Goal: Task Accomplishment & Management: Complete application form

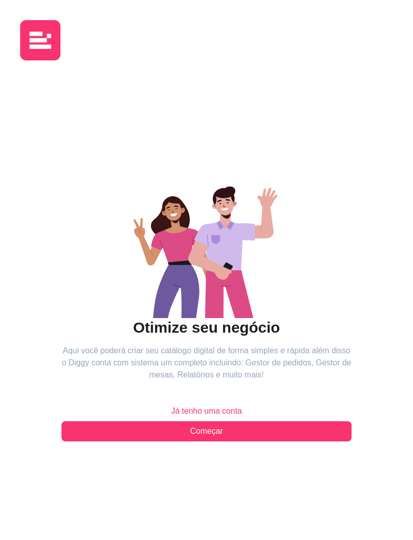
click at [100, 431] on button "Começar" at bounding box center [206, 431] width 290 height 20
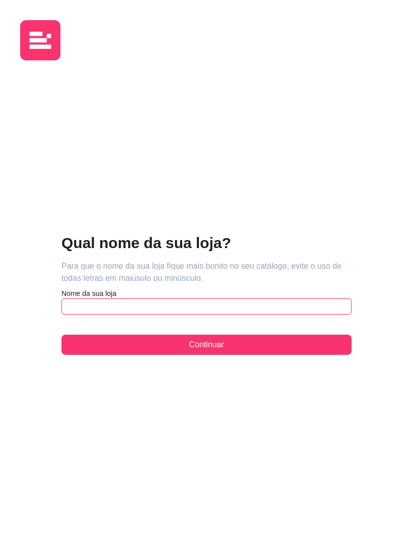
click at [73, 304] on input "text" at bounding box center [206, 307] width 290 height 16
type input "VYVÊ"
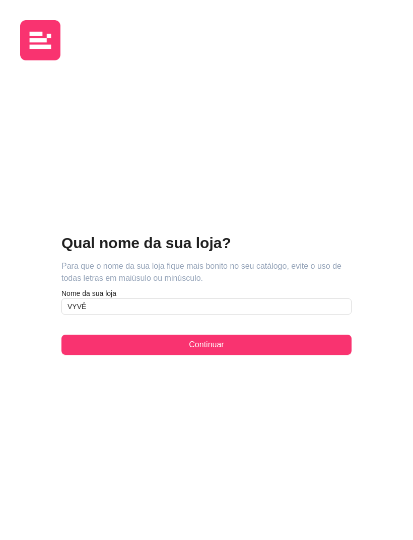
click at [256, 338] on button "Continuar" at bounding box center [206, 345] width 290 height 20
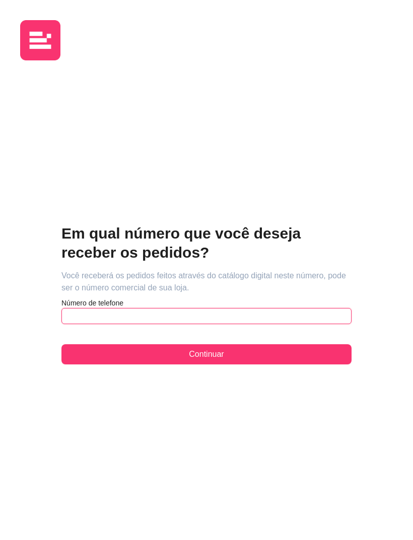
click at [80, 314] on input "text" at bounding box center [206, 316] width 290 height 16
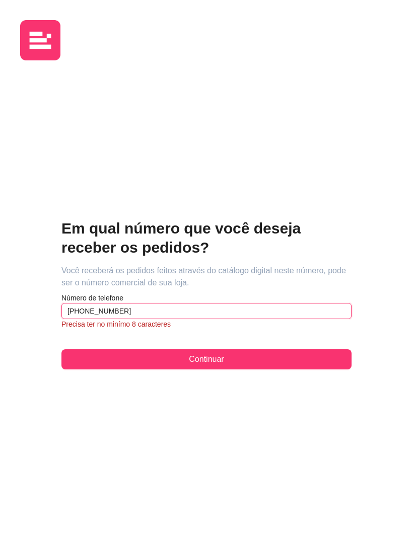
type input "[PHONE_NUMBER]"
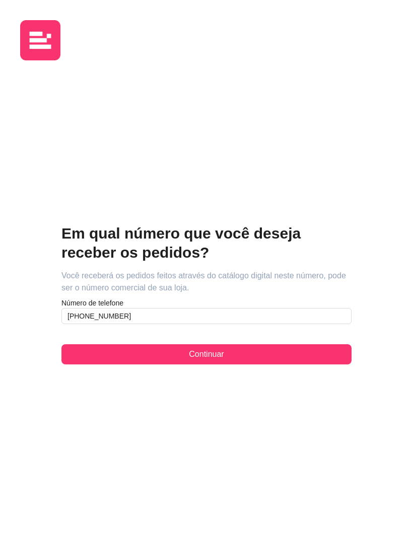
click at [321, 357] on button "Continuar" at bounding box center [206, 354] width 290 height 20
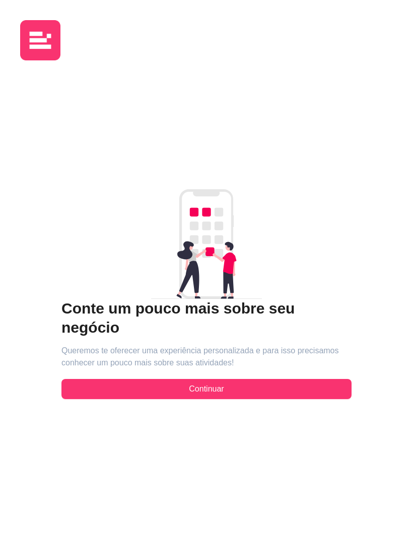
click at [307, 388] on button "Continuar" at bounding box center [206, 389] width 290 height 20
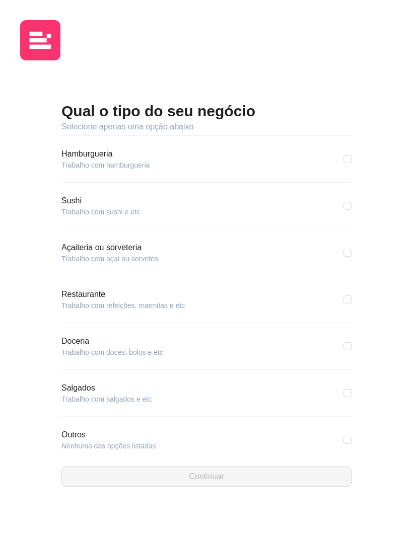
scroll to position [41, 0]
click at [294, 431] on div "Outros Nenhuma das opções listadas" at bounding box center [206, 441] width 290 height 22
click at [331, 433] on div "Outros Nenhuma das opções listadas" at bounding box center [206, 441] width 290 height 22
click at [349, 437] on input "checkbox" at bounding box center [347, 441] width 8 height 8
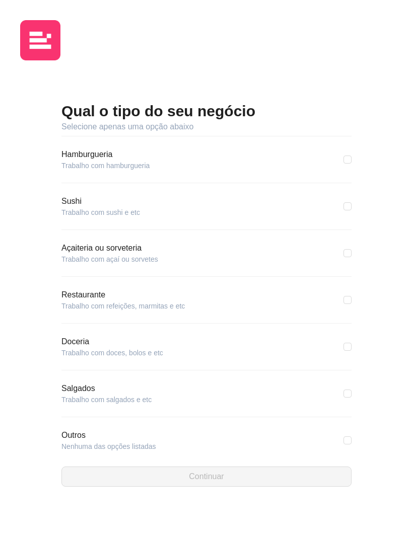
checkbox input "true"
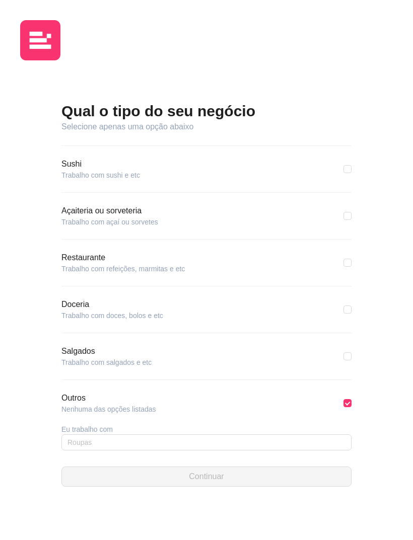
scroll to position [78, 0]
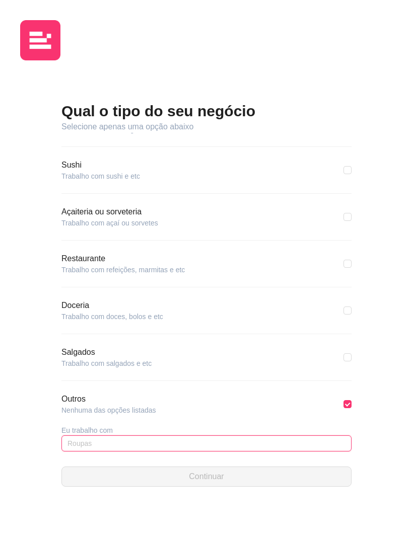
click at [270, 441] on input "text" at bounding box center [206, 444] width 290 height 16
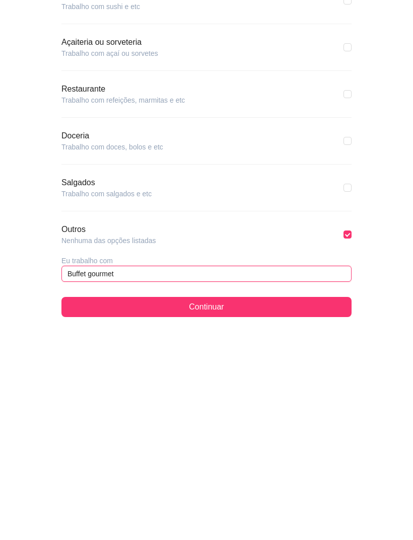
type input "Buffet gourmet"
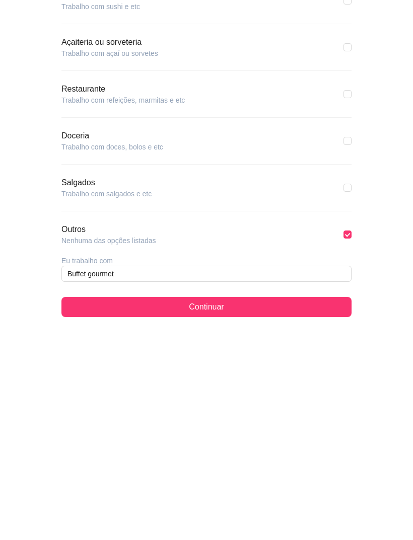
click at [91, 467] on button "Continuar" at bounding box center [206, 477] width 290 height 20
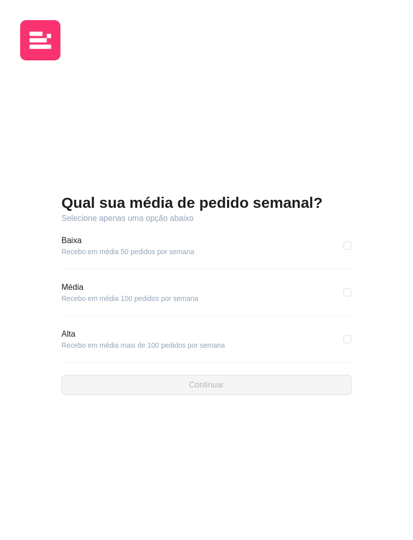
click at [347, 248] on input "checkbox" at bounding box center [347, 246] width 8 height 8
checkbox input "true"
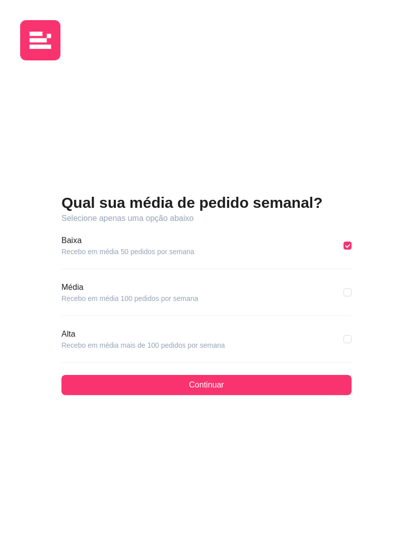
click at [300, 386] on button "Continuar" at bounding box center [206, 385] width 290 height 20
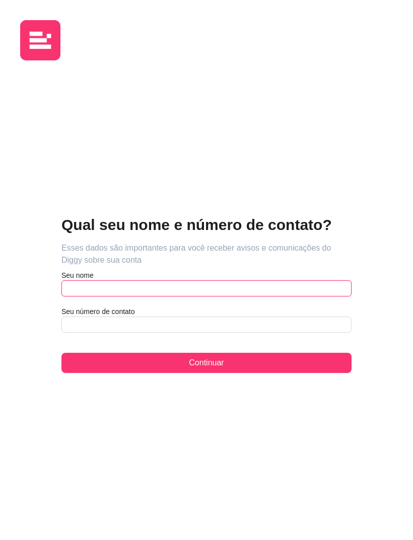
click at [281, 288] on input "text" at bounding box center [206, 288] width 290 height 16
type input "[PERSON_NAME] [DEMOGRAPHIC_DATA]"
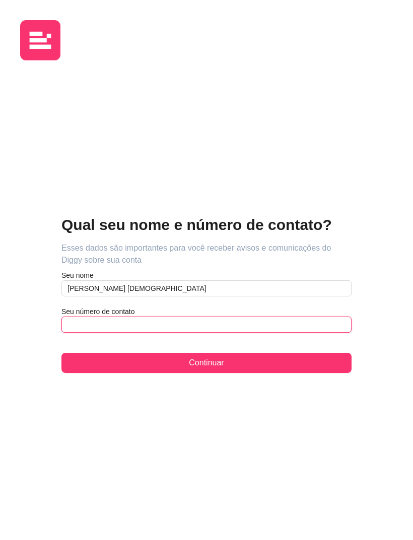
click at [83, 328] on input "text" at bounding box center [206, 325] width 290 height 16
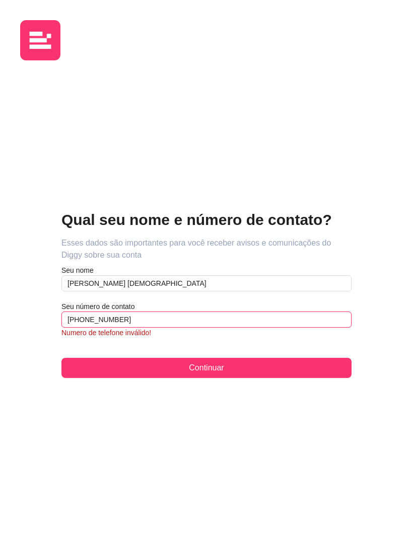
type input "[PHONE_NUMBER]"
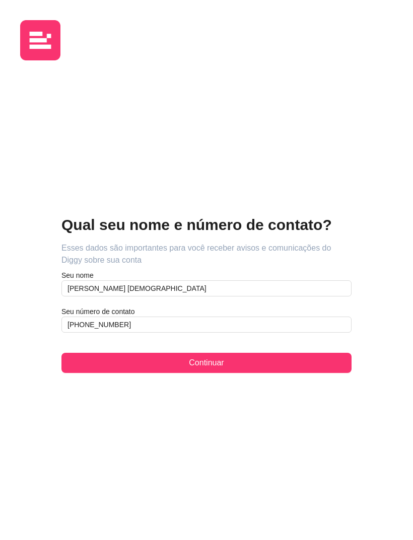
click at [323, 361] on button "Continuar" at bounding box center [206, 363] width 290 height 20
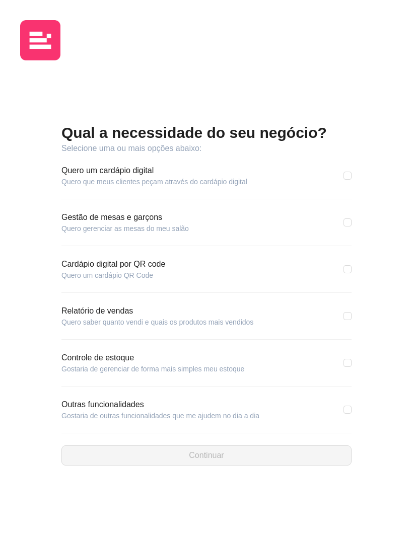
click at [344, 175] on input "checkbox" at bounding box center [347, 176] width 8 height 8
checkbox input "true"
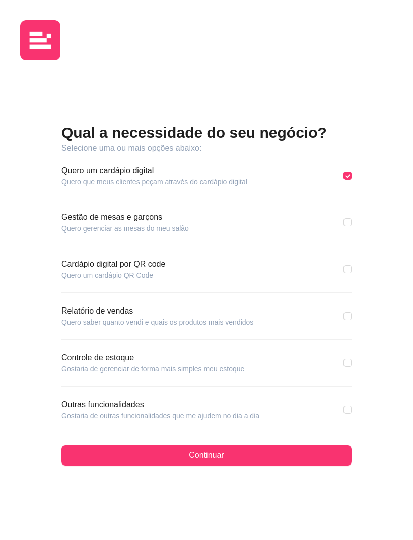
click at [346, 273] on input "checkbox" at bounding box center [347, 269] width 8 height 8
checkbox input "true"
click at [297, 460] on button "Continuar" at bounding box center [206, 456] width 290 height 20
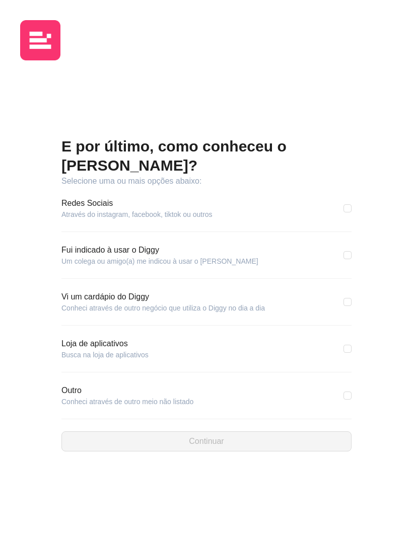
click at [340, 298] on div "Vi um cardápio do Diggy Conheci através de outro negócio que utiliza o Diggy no…" at bounding box center [206, 302] width 290 height 22
click at [344, 298] on input "checkbox" at bounding box center [347, 302] width 8 height 8
checkbox input "true"
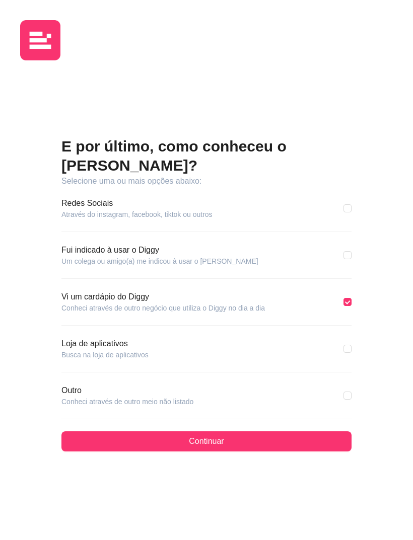
click at [304, 436] on button "Continuar" at bounding box center [206, 442] width 290 height 20
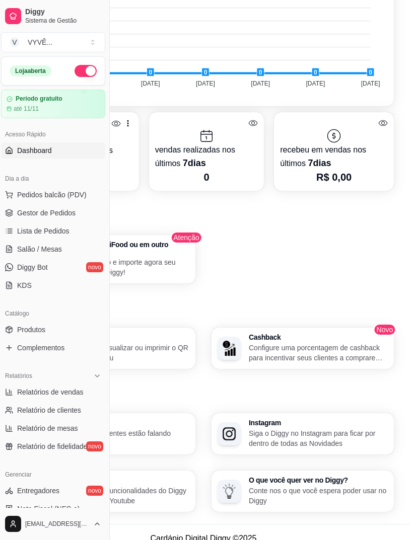
scroll to position [490, 28]
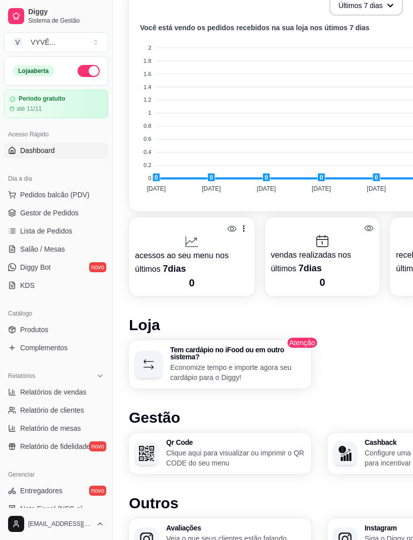
click at [88, 69] on button "button" at bounding box center [89, 71] width 22 height 12
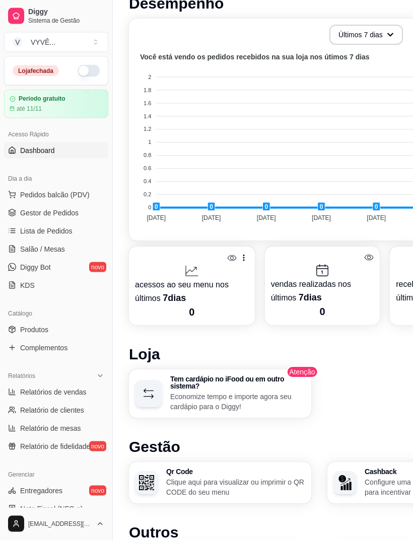
click at [25, 147] on span "Dashboard" at bounding box center [37, 151] width 35 height 10
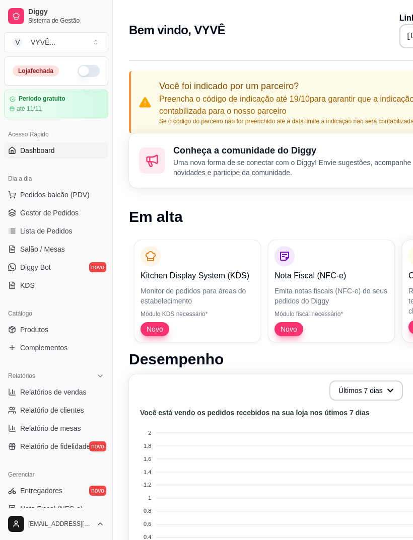
click at [27, 194] on span "Pedidos balcão (PDV)" at bounding box center [54, 195] width 69 height 10
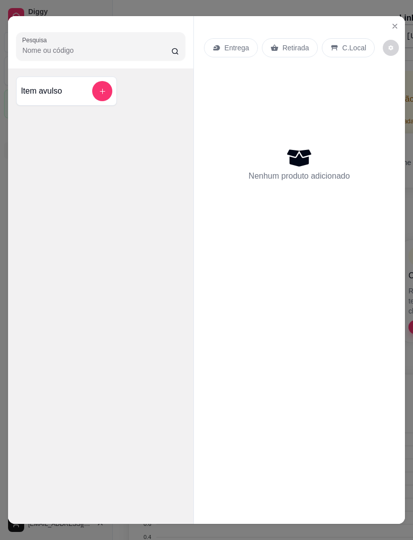
click at [8, 135] on div "Pesquisa Item avulso" at bounding box center [100, 270] width 185 height 508
click at [392, 22] on icon "Close" at bounding box center [395, 26] width 8 height 8
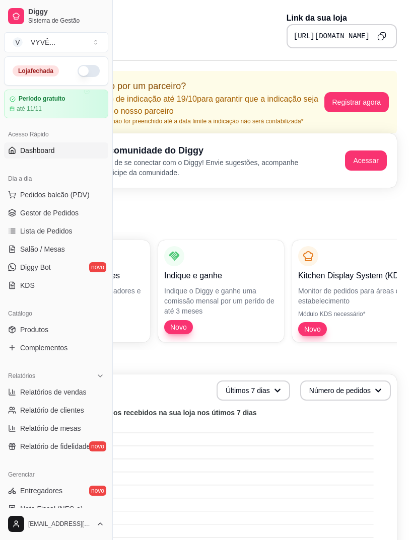
click at [88, 42] on button "V VYVÊ ..." at bounding box center [56, 42] width 104 height 20
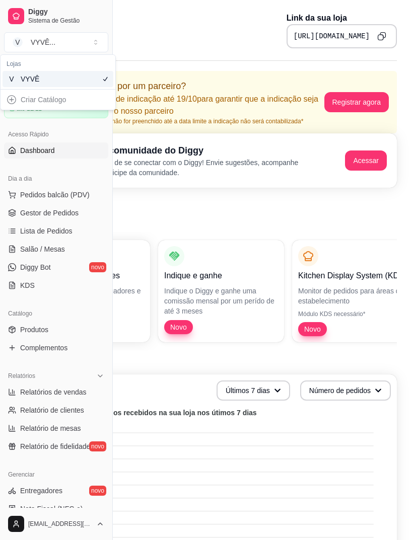
click at [33, 102] on div "Criar Catálogo" at bounding box center [58, 100] width 111 height 16
click at [16, 103] on div "Criar Catálogo" at bounding box center [58, 100] width 111 height 16
click at [19, 100] on div "Criar Catálogo" at bounding box center [58, 100] width 111 height 16
click at [22, 98] on div "Criar Catálogo" at bounding box center [58, 100] width 111 height 16
click at [21, 98] on div "Criar Catálogo" at bounding box center [58, 100] width 111 height 16
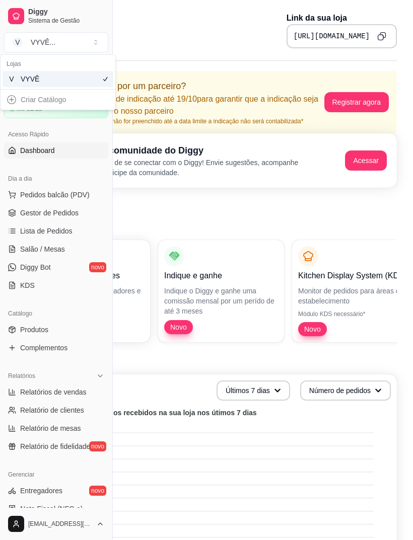
click at [24, 97] on div "Criar Catálogo" at bounding box center [58, 100] width 111 height 16
click at [23, 96] on div "Criar Catálogo" at bounding box center [58, 100] width 111 height 16
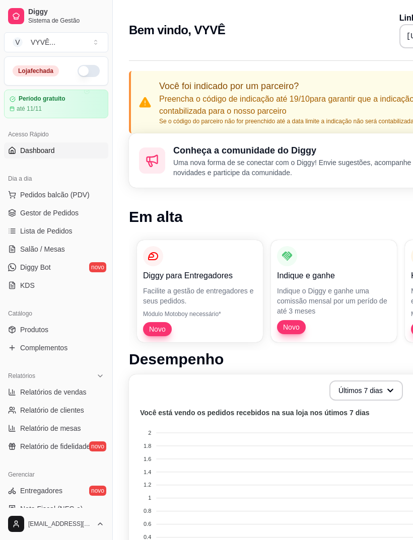
click at [98, 67] on button "button" at bounding box center [89, 71] width 22 height 12
click at [97, 44] on button "V VYVÊ ..." at bounding box center [56, 42] width 104 height 20
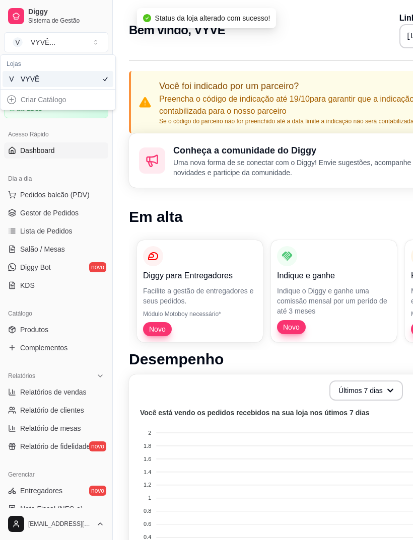
click at [26, 99] on div "Criar Catálogo" at bounding box center [58, 100] width 111 height 16
click at [73, 41] on button "V VYVÊ ..." at bounding box center [56, 42] width 104 height 20
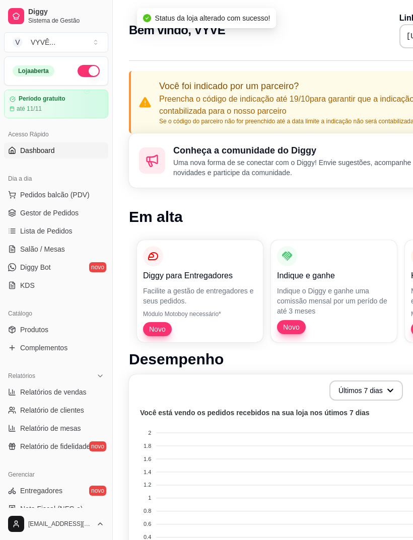
click at [93, 73] on button "button" at bounding box center [89, 71] width 22 height 12
